Goal: Task Accomplishment & Management: Manage account settings

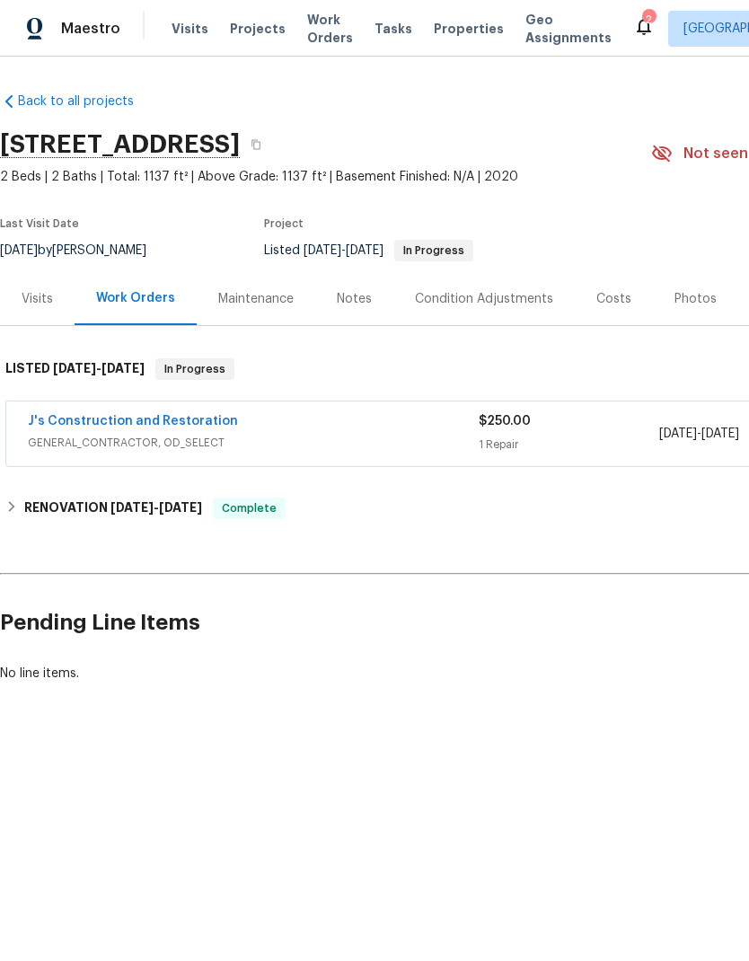
click at [187, 426] on link "J's Construction and Restoration" at bounding box center [133, 421] width 210 height 13
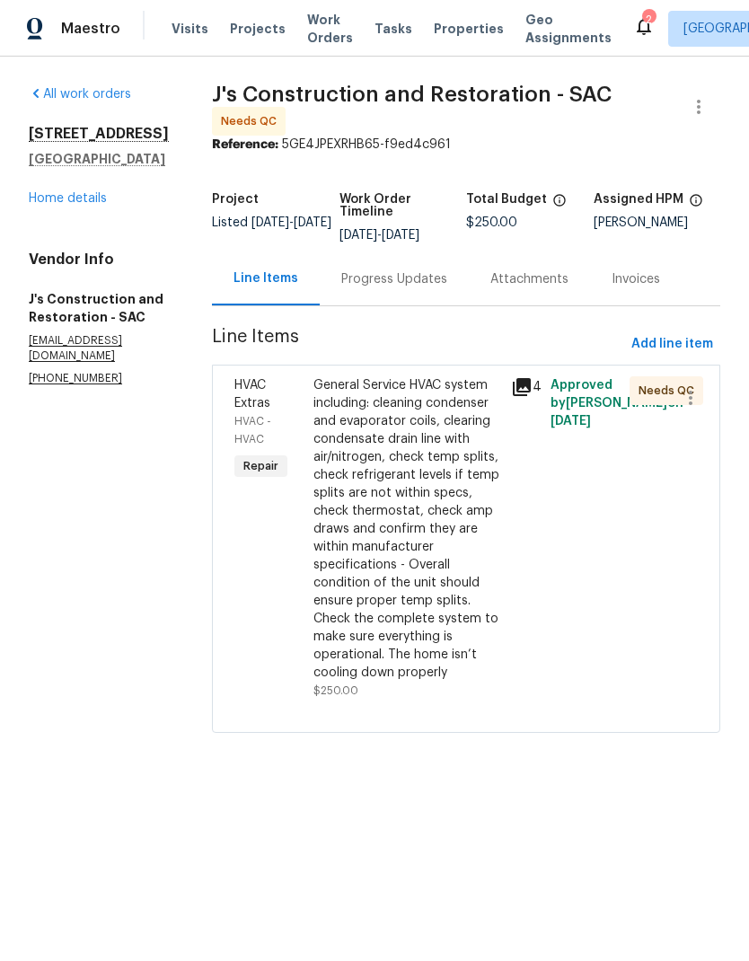
click at [428, 553] on div "General Service HVAC system including: cleaning condenser and evaporator coils,…" at bounding box center [406, 528] width 187 height 305
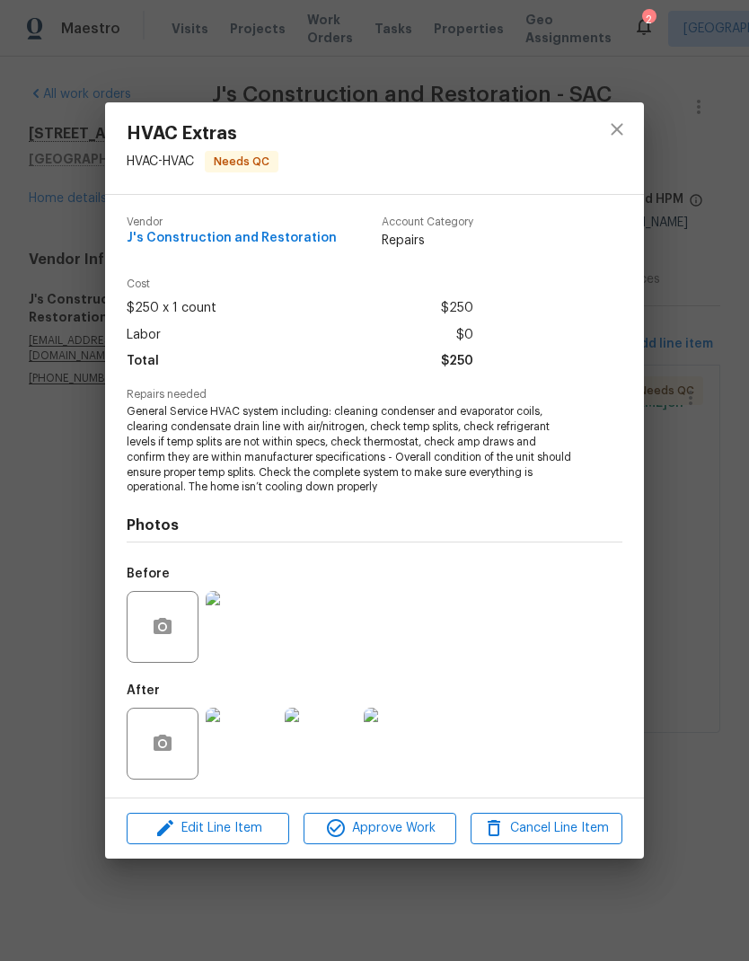
click at [255, 742] on img at bounding box center [242, 744] width 72 height 72
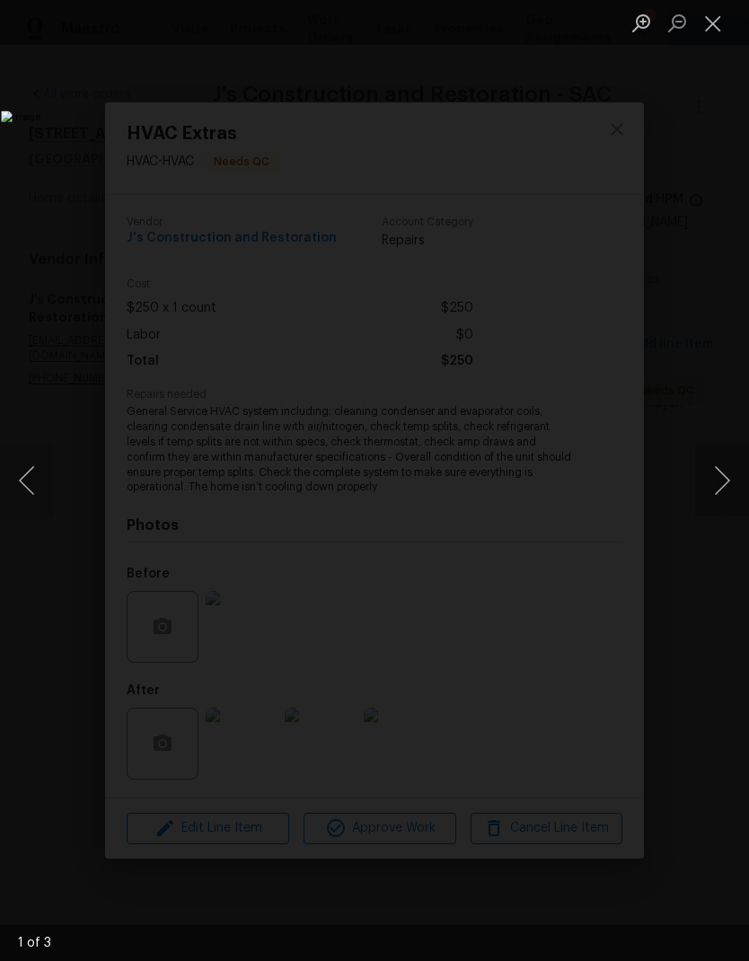
click at [715, 489] on button "Next image" at bounding box center [722, 480] width 54 height 72
click at [721, 479] on button "Next image" at bounding box center [722, 480] width 54 height 72
click at [718, 488] on button "Next image" at bounding box center [722, 480] width 54 height 72
click at [725, 493] on button "Next image" at bounding box center [722, 480] width 54 height 72
click at [714, 37] on button "Close lightbox" at bounding box center [713, 22] width 36 height 31
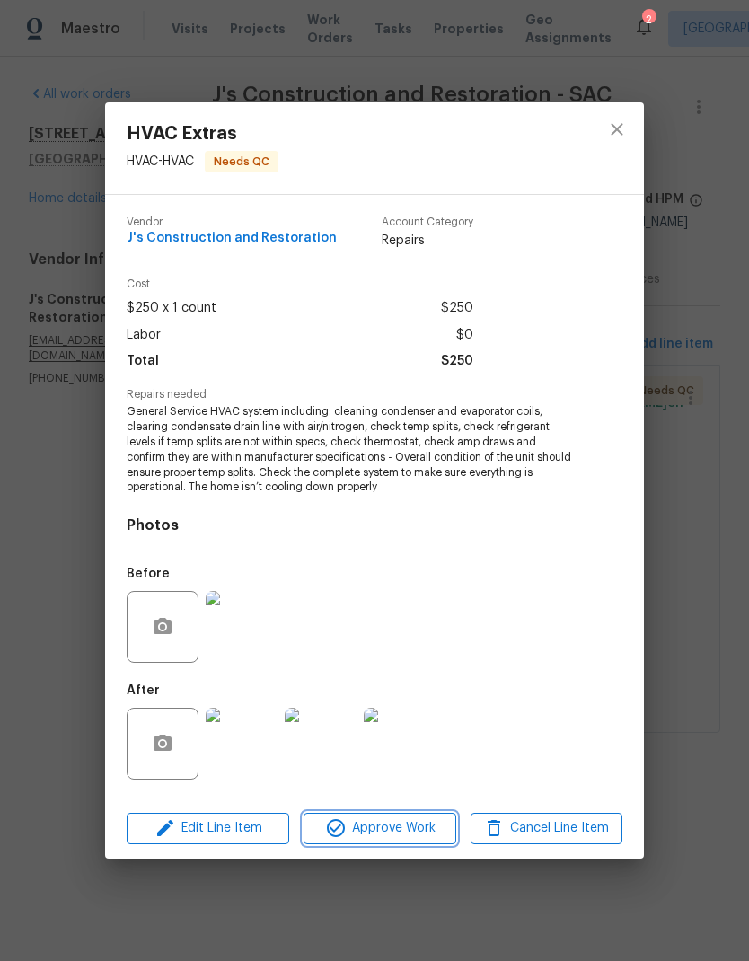
click at [401, 822] on span "Approve Work" at bounding box center [379, 828] width 141 height 22
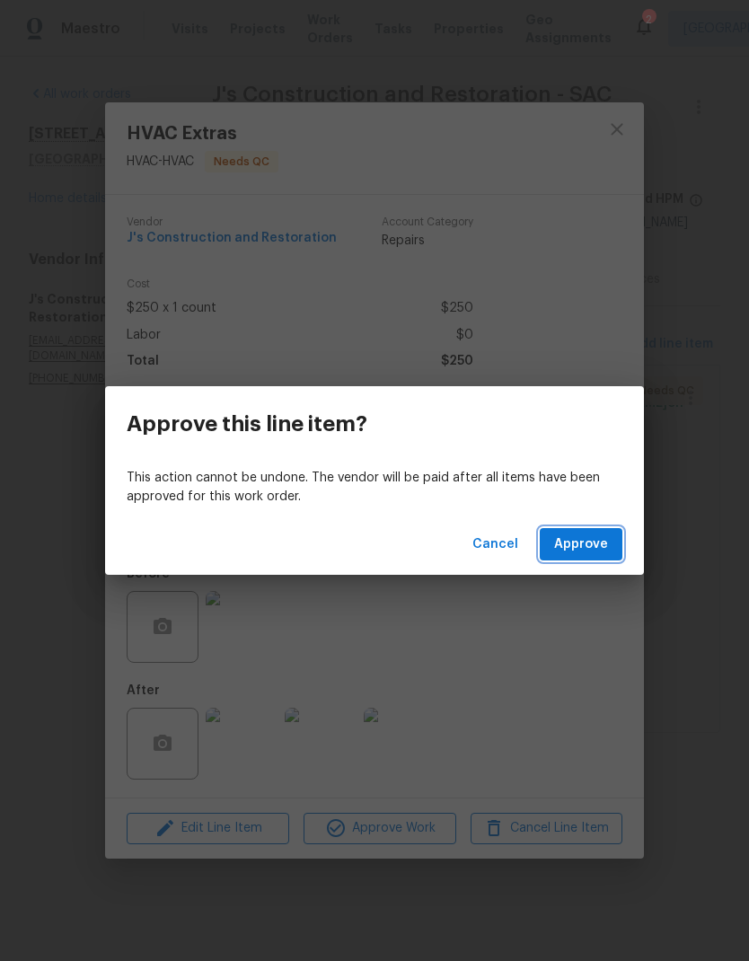
click at [591, 550] on span "Approve" at bounding box center [581, 544] width 54 height 22
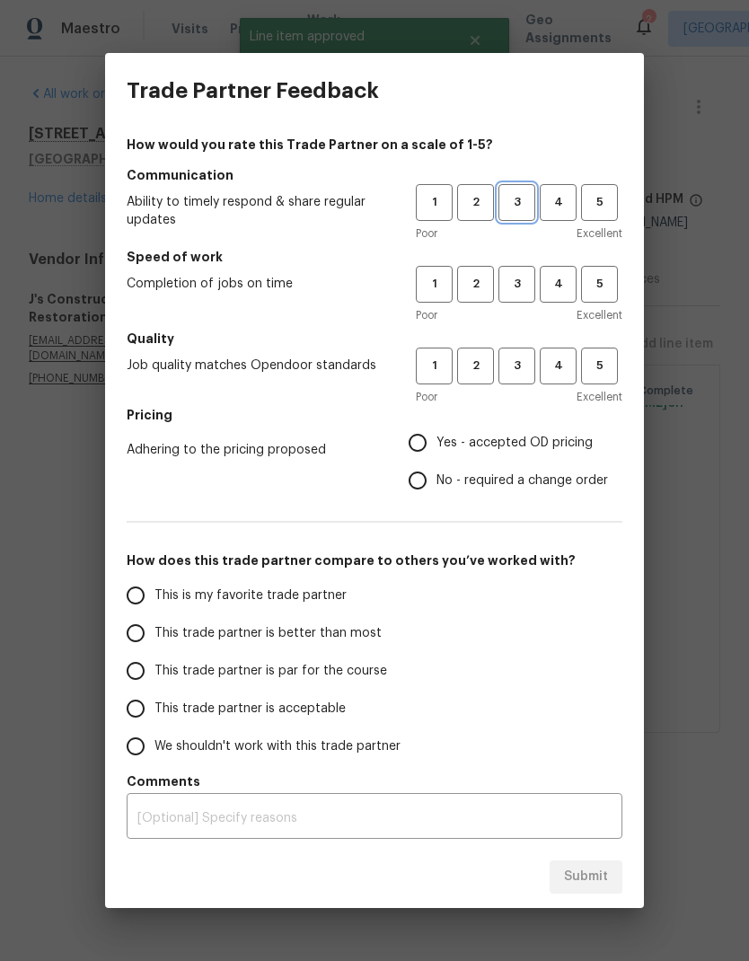
click at [522, 198] on span "3" at bounding box center [516, 202] width 33 height 21
click at [520, 285] on span "3" at bounding box center [516, 284] width 33 height 21
click at [519, 369] on span "3" at bounding box center [516, 366] width 33 height 21
click at [420, 441] on input "Yes - accepted OD pricing" at bounding box center [418, 443] width 38 height 38
radio input "true"
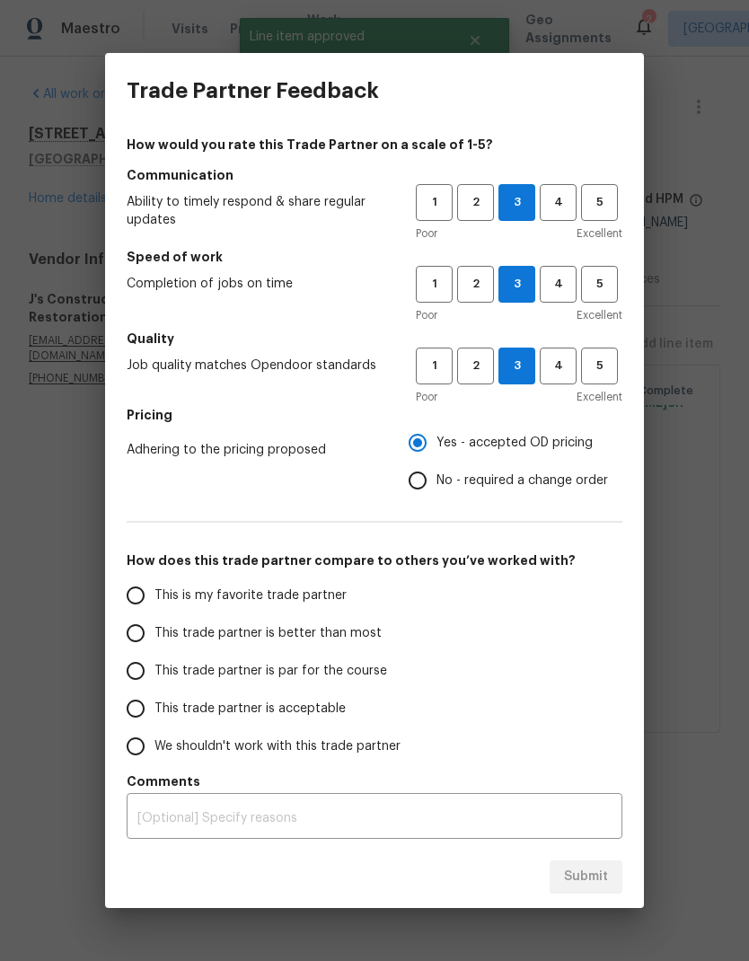
click at [152, 664] on input "This trade partner is par for the course" at bounding box center [136, 671] width 38 height 38
click at [600, 864] on button "Submit" at bounding box center [585, 876] width 73 height 33
radio input "true"
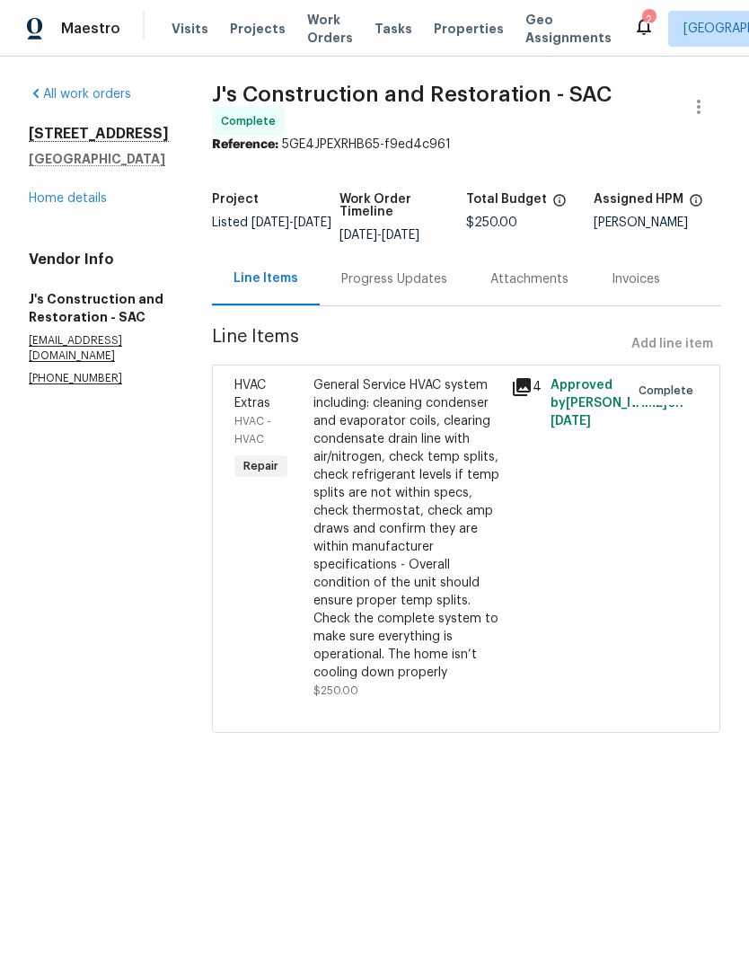
click at [67, 203] on link "Home details" at bounding box center [68, 198] width 78 height 13
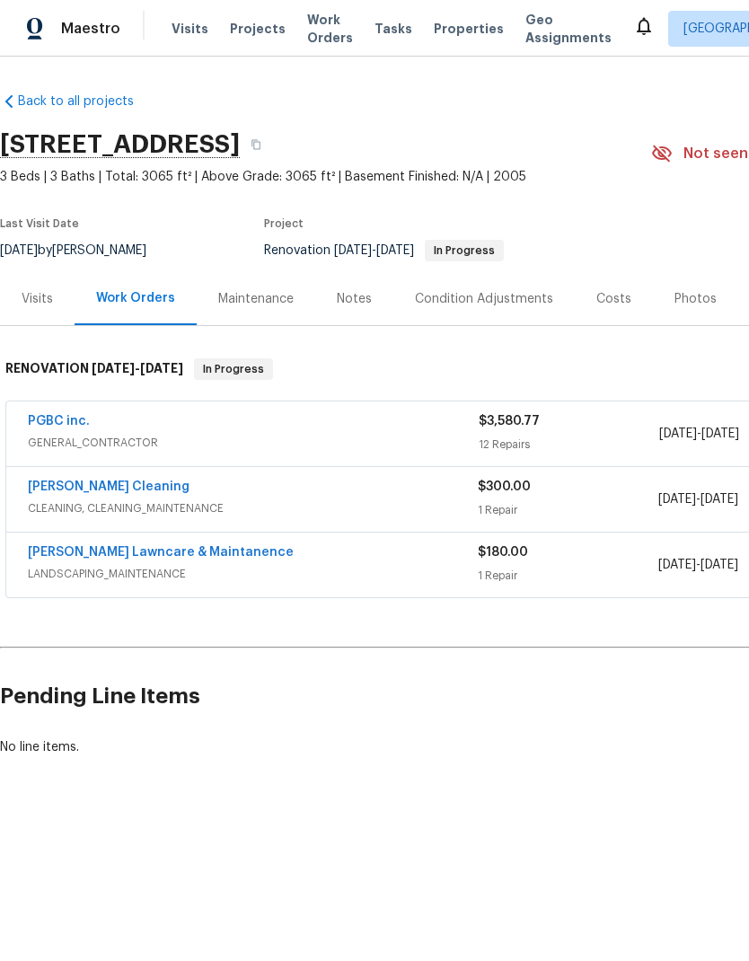
click at [349, 301] on div "Notes" at bounding box center [354, 299] width 35 height 18
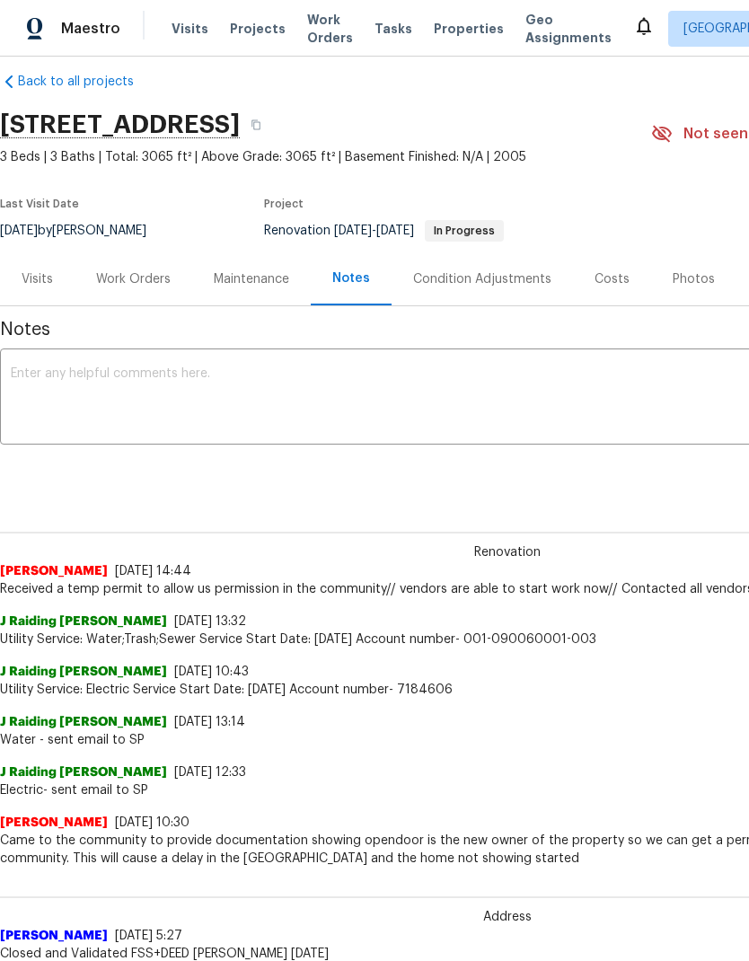
scroll to position [20, 0]
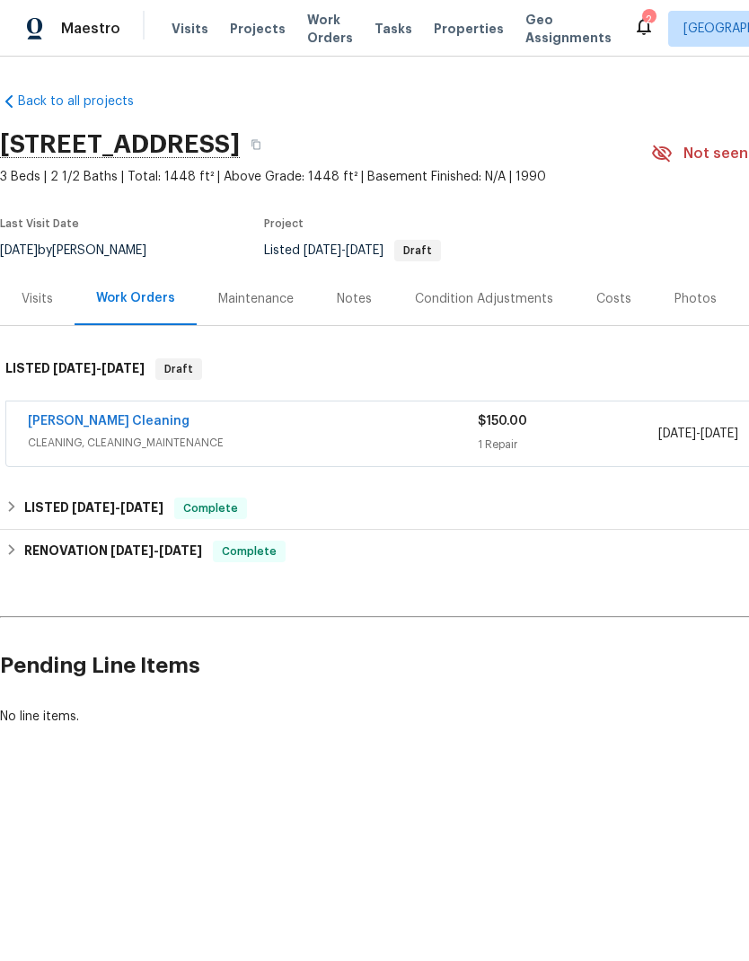
click at [346, 435] on span "CLEANING, CLEANING_MAINTENANCE" at bounding box center [253, 443] width 450 height 18
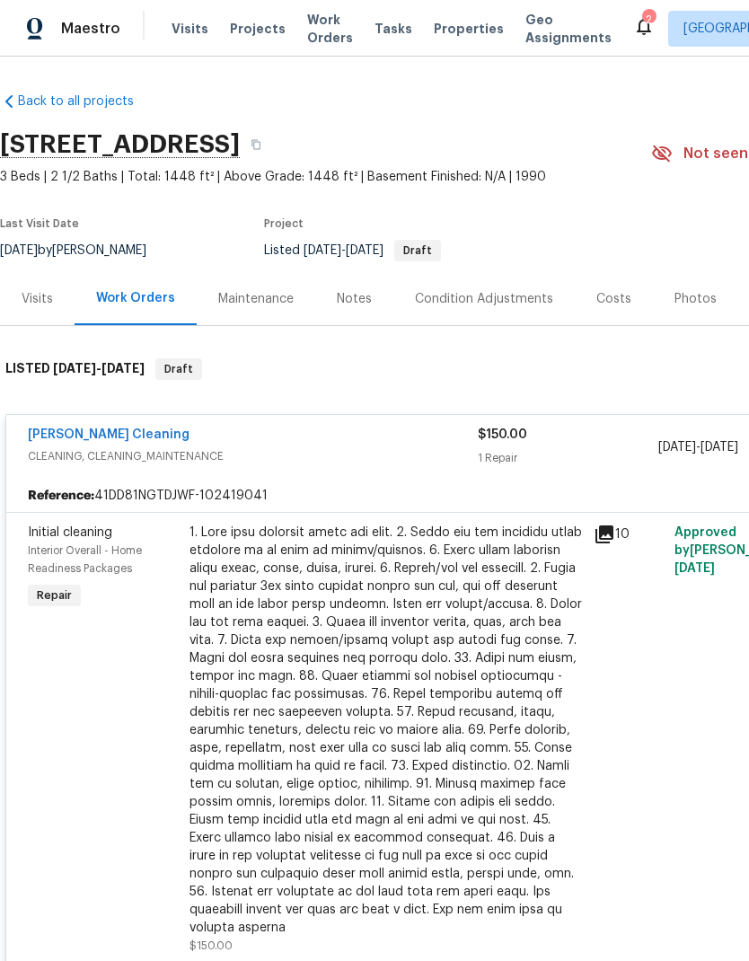
click at [383, 718] on div at bounding box center [385, 729] width 393 height 413
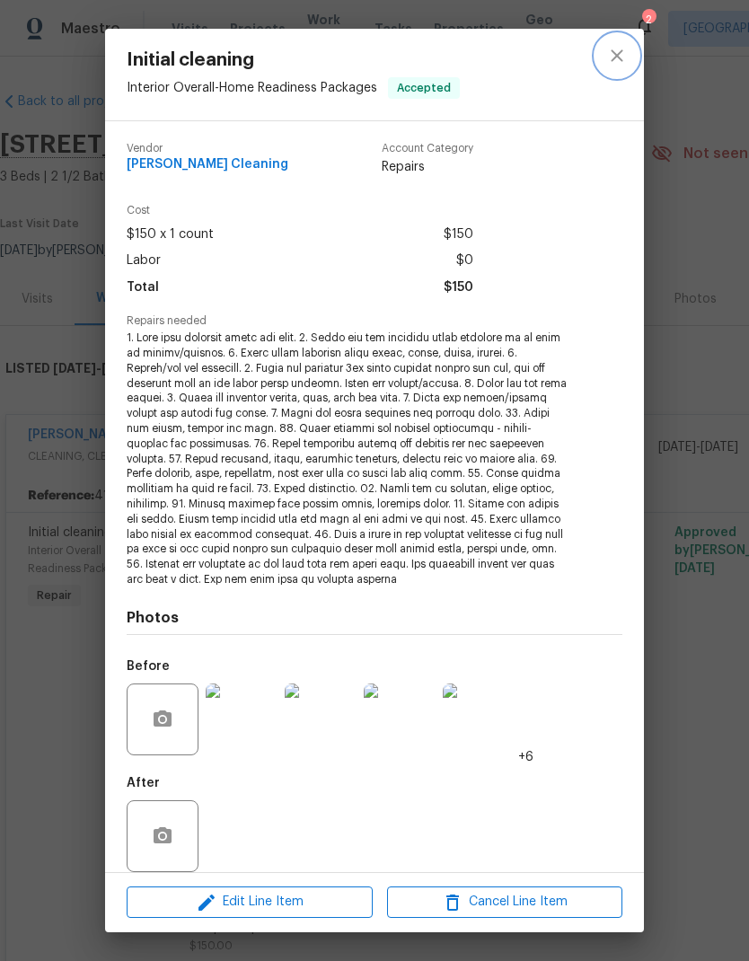
click at [613, 54] on icon "close" at bounding box center [617, 56] width 22 height 22
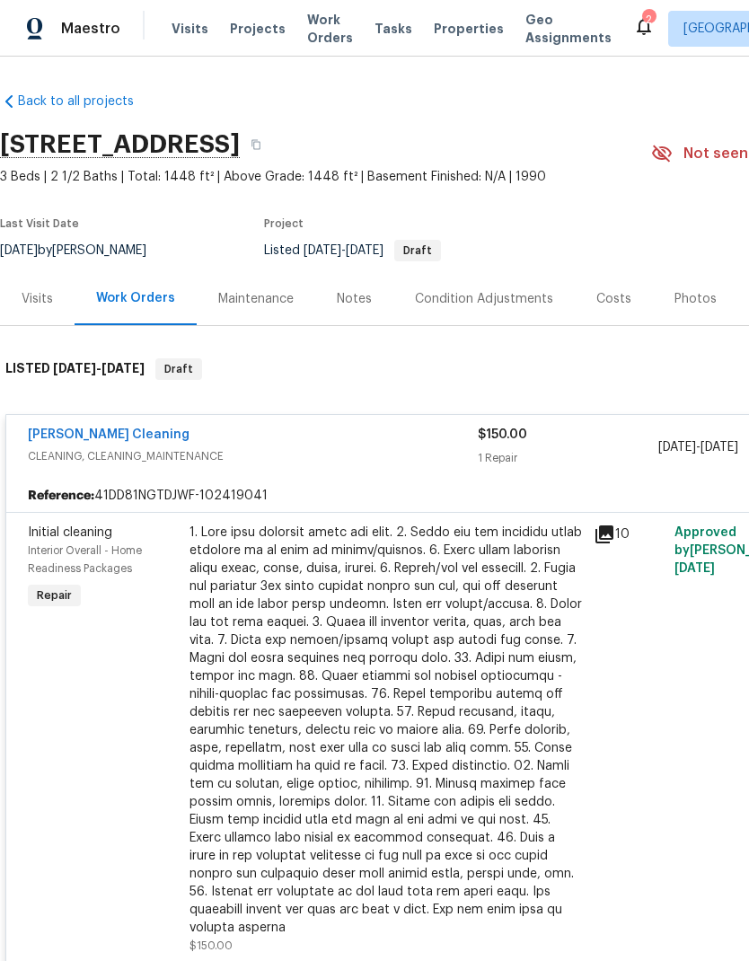
click at [40, 301] on div "Visits" at bounding box center [37, 299] width 31 height 18
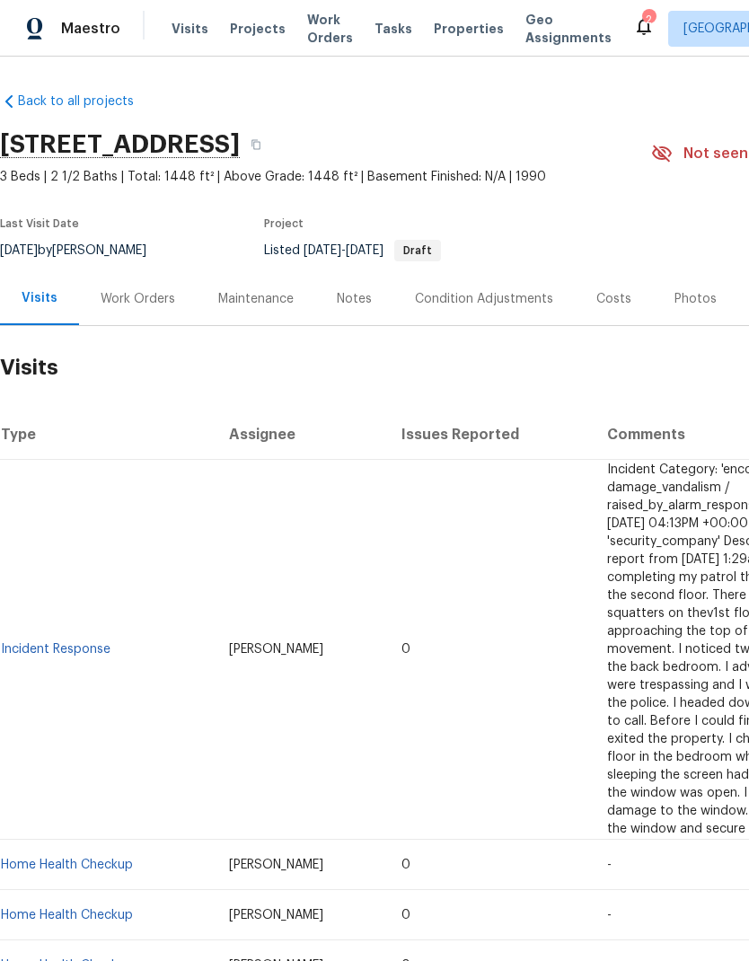
click at [145, 290] on div "Work Orders" at bounding box center [138, 299] width 75 height 18
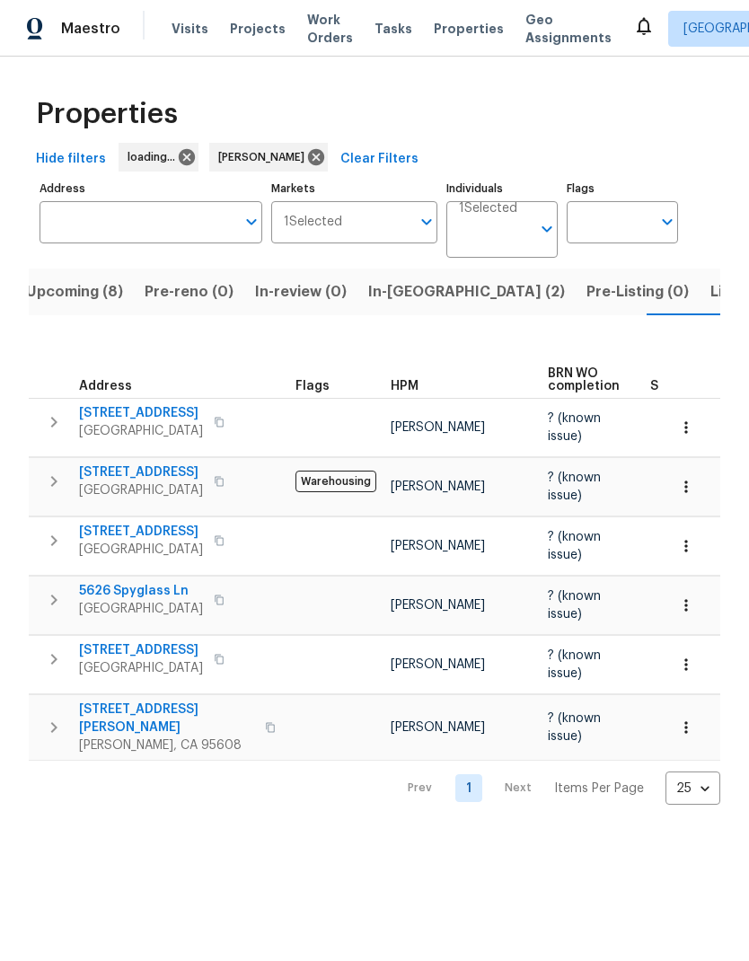
scroll to position [0, 29]
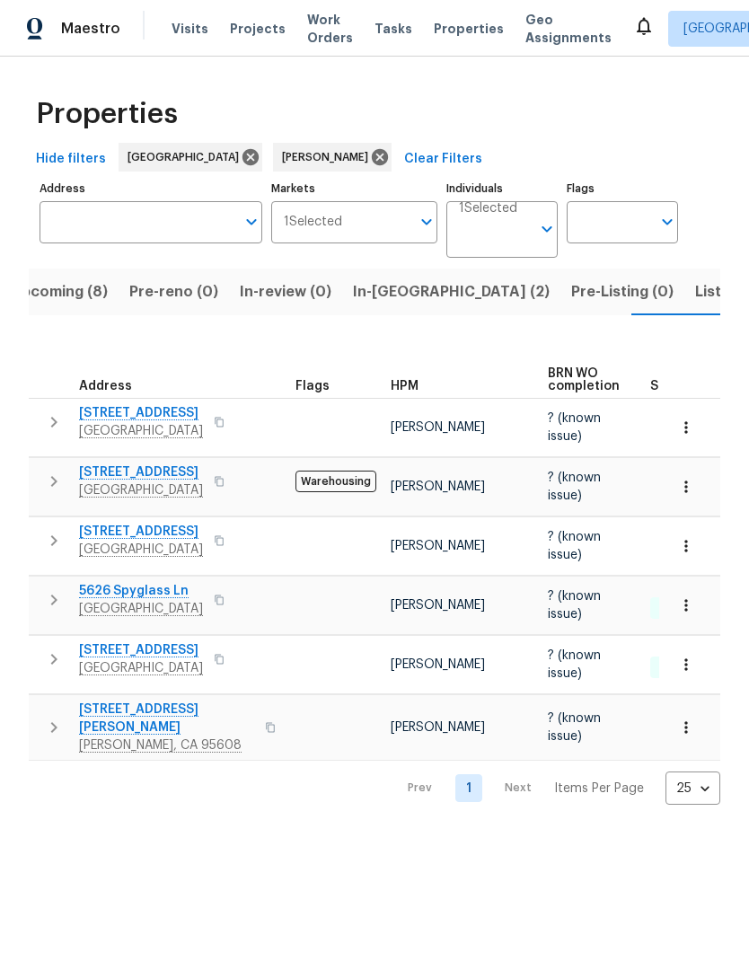
click at [695, 298] on span "Listed (9)" at bounding box center [729, 291] width 68 height 25
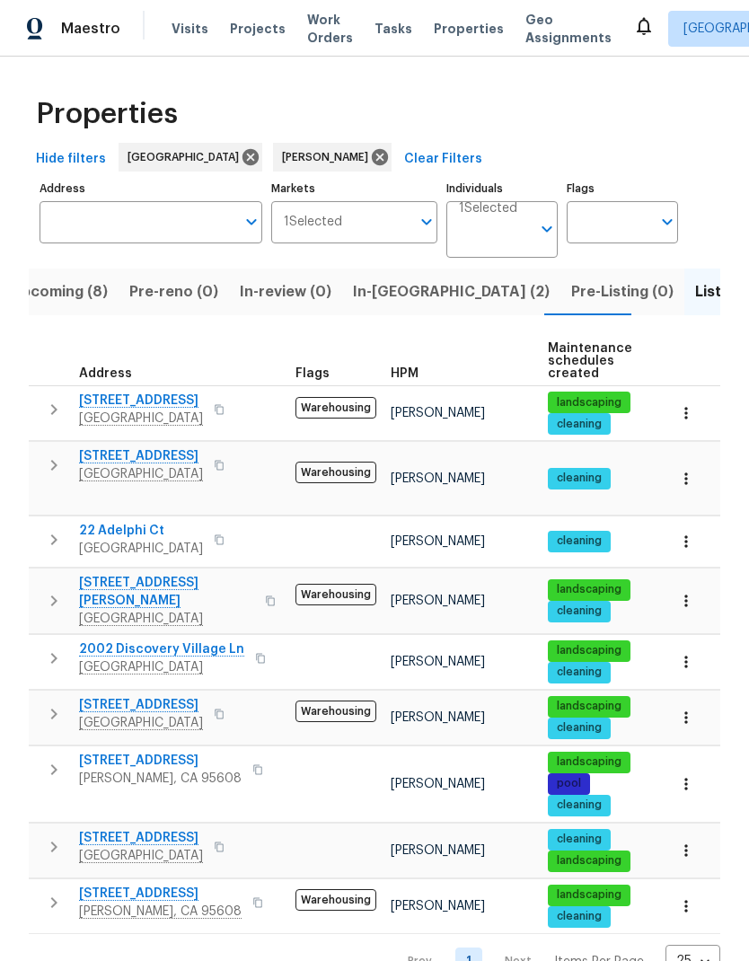
click at [397, 295] on span "In-reno (2)" at bounding box center [451, 291] width 197 height 25
